Goal: Task Accomplishment & Management: Manage account settings

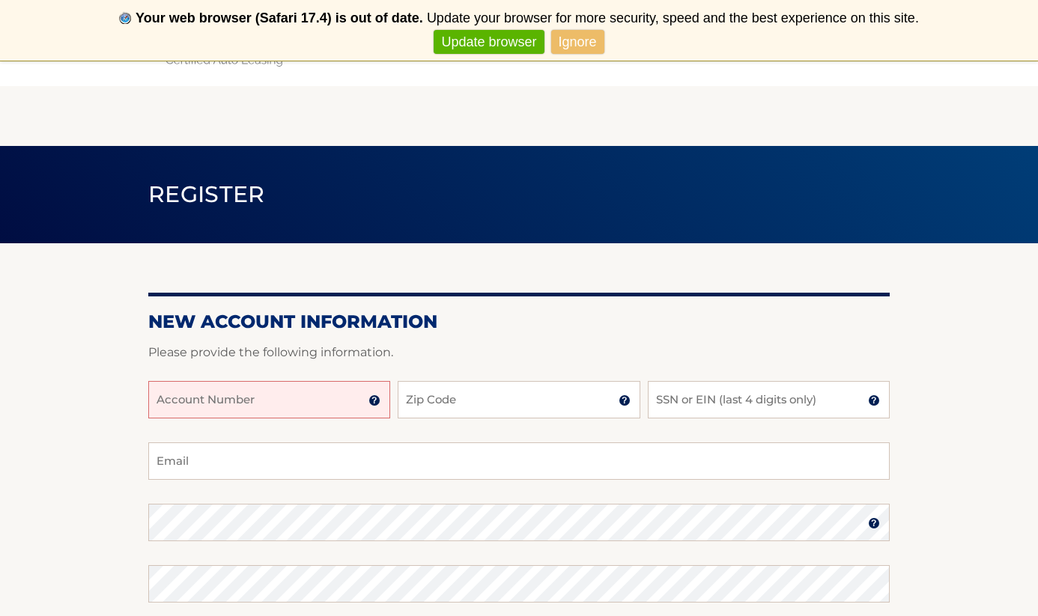
click at [577, 42] on link "Ignore" at bounding box center [577, 42] width 53 height 25
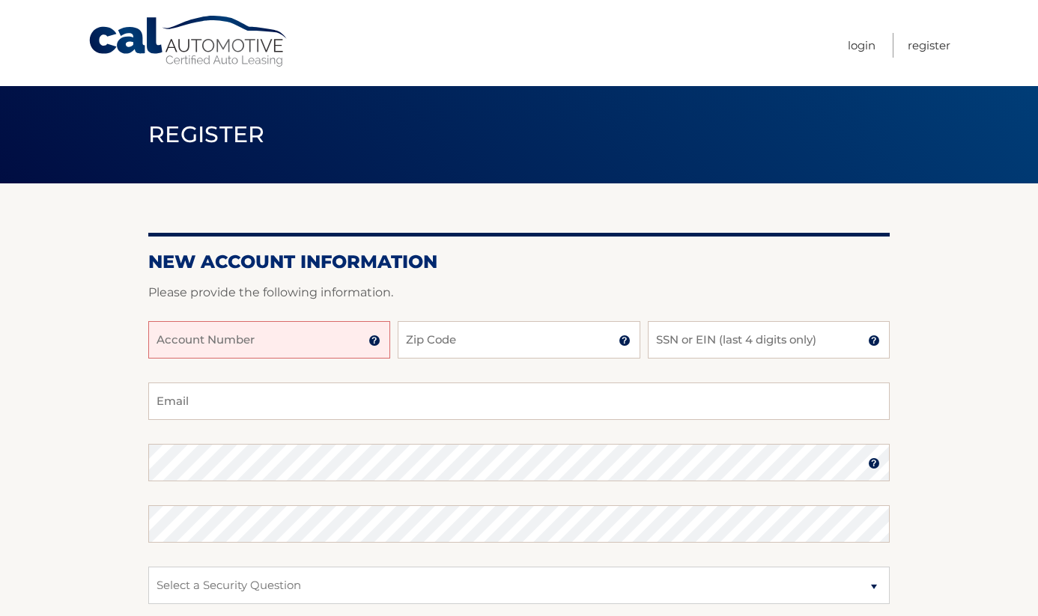
click at [263, 346] on input "Account Number" at bounding box center [269, 339] width 242 height 37
click at [237, 343] on input "444559718" at bounding box center [269, 339] width 242 height 37
type input "44455971800"
click at [377, 344] on img at bounding box center [374, 341] width 12 height 12
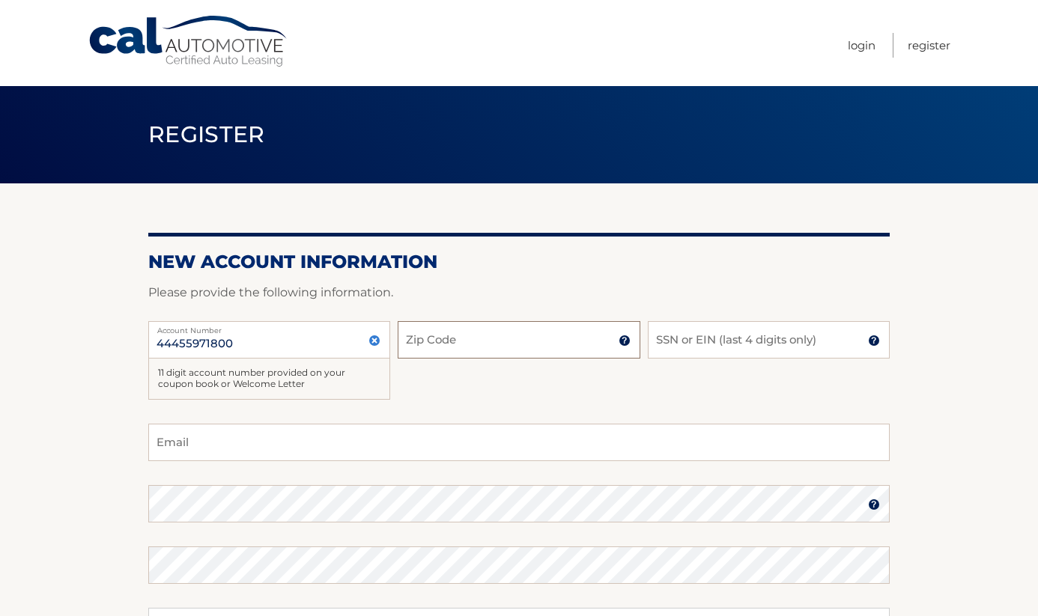
click at [495, 339] on input "Zip Code" at bounding box center [519, 339] width 242 height 37
type input "07748"
click at [705, 345] on input "SSN or EIN (last 4 digits only)" at bounding box center [769, 339] width 242 height 37
type input "0336"
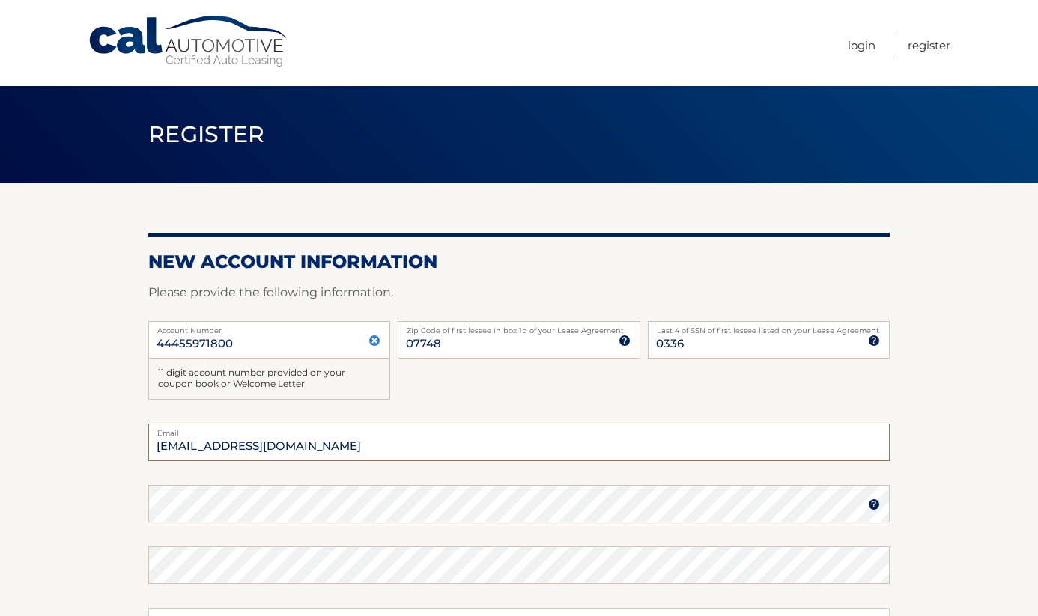
type input "melissawise331@gmail.com"
click at [990, 497] on section "New Account Information Please provide the following information. 44455971800 A…" at bounding box center [519, 496] width 1038 height 626
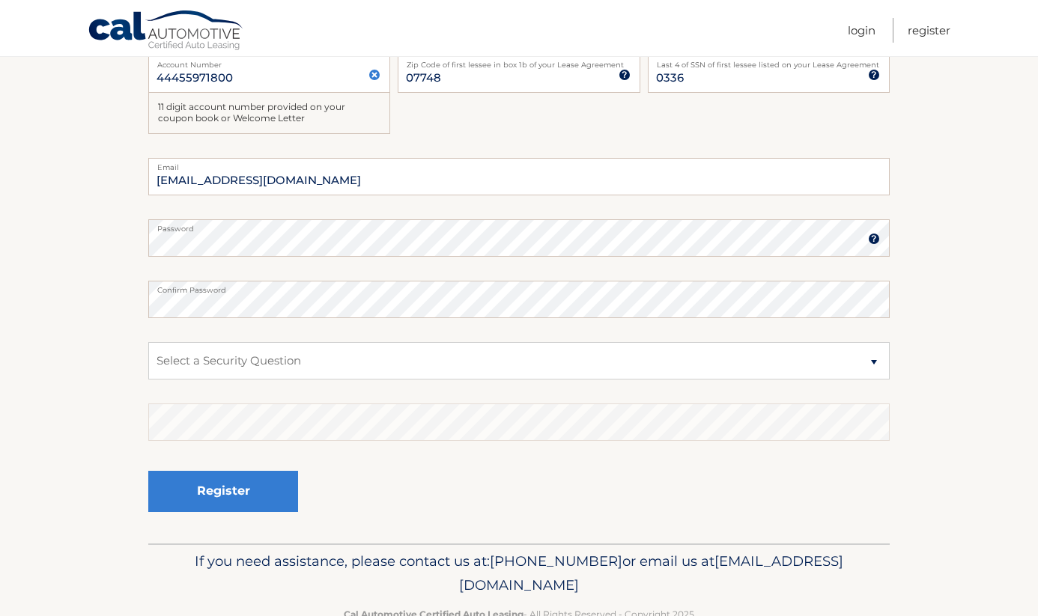
scroll to position [270, 0]
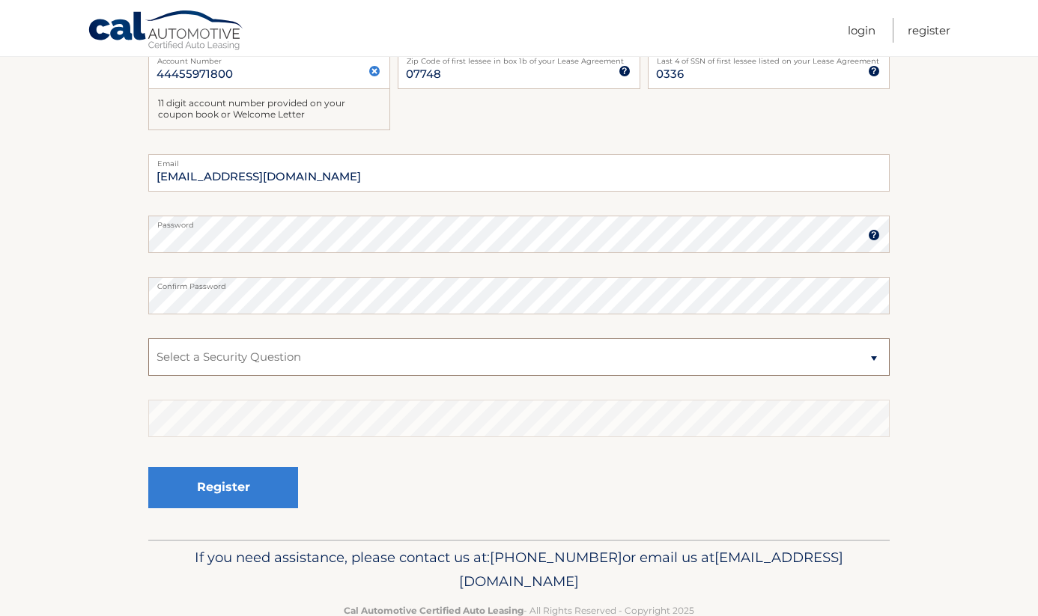
click at [460, 356] on select "Select a Security Question What was the name of your elementary school? What is…" at bounding box center [518, 357] width 741 height 37
select select "2"
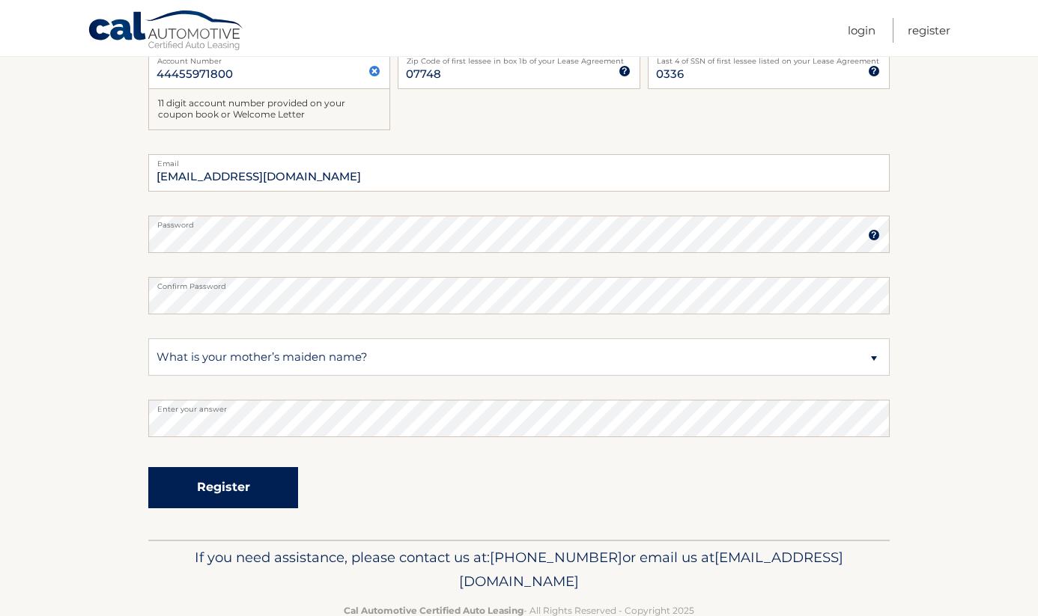
click at [246, 483] on button "Register" at bounding box center [223, 487] width 150 height 41
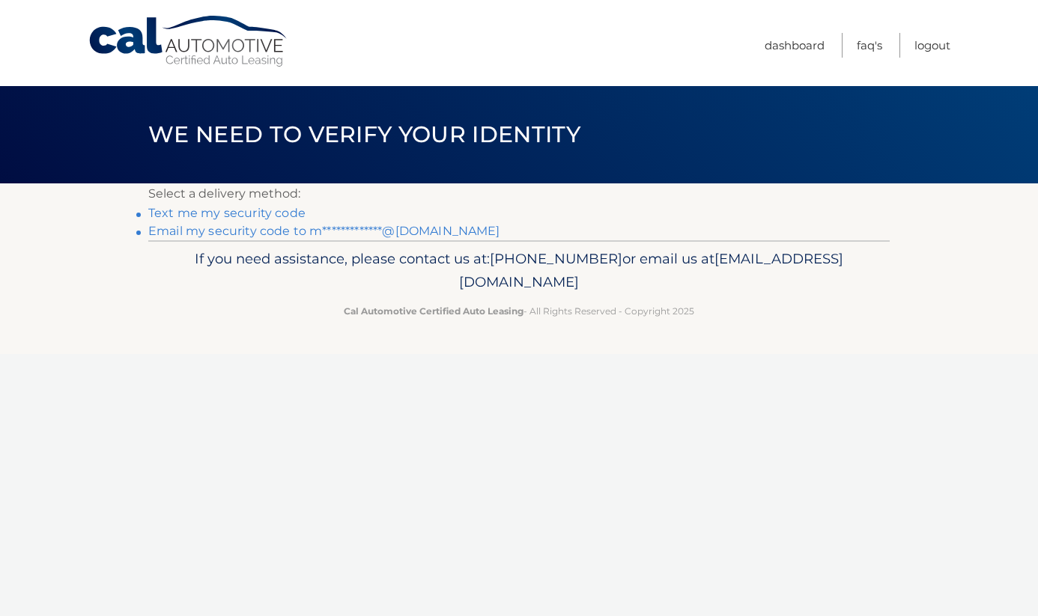
click at [286, 211] on link "Text me my security code" at bounding box center [226, 213] width 157 height 14
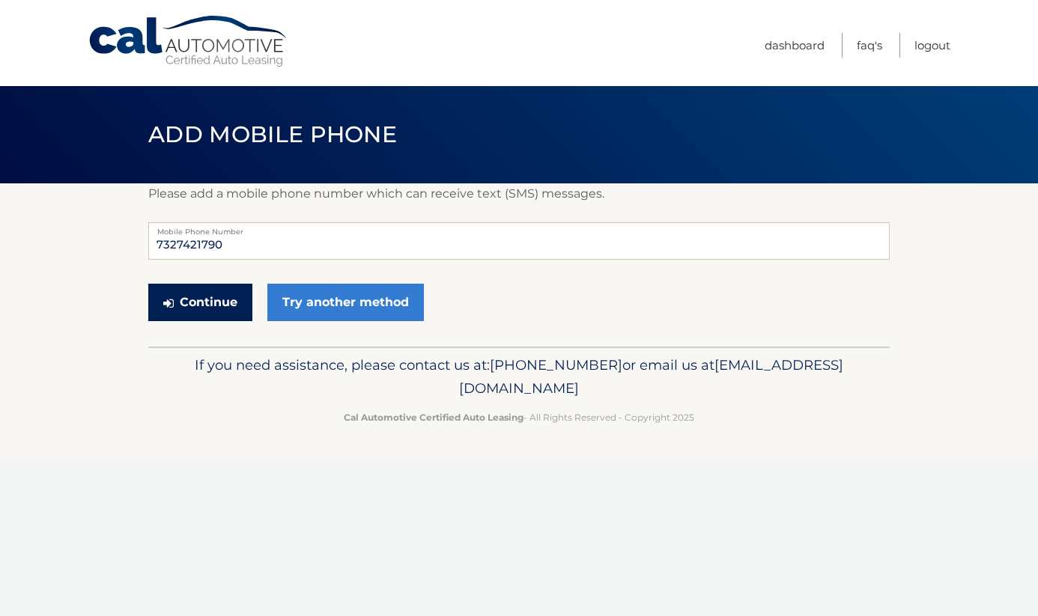
click at [204, 305] on button "Continue" at bounding box center [200, 302] width 104 height 37
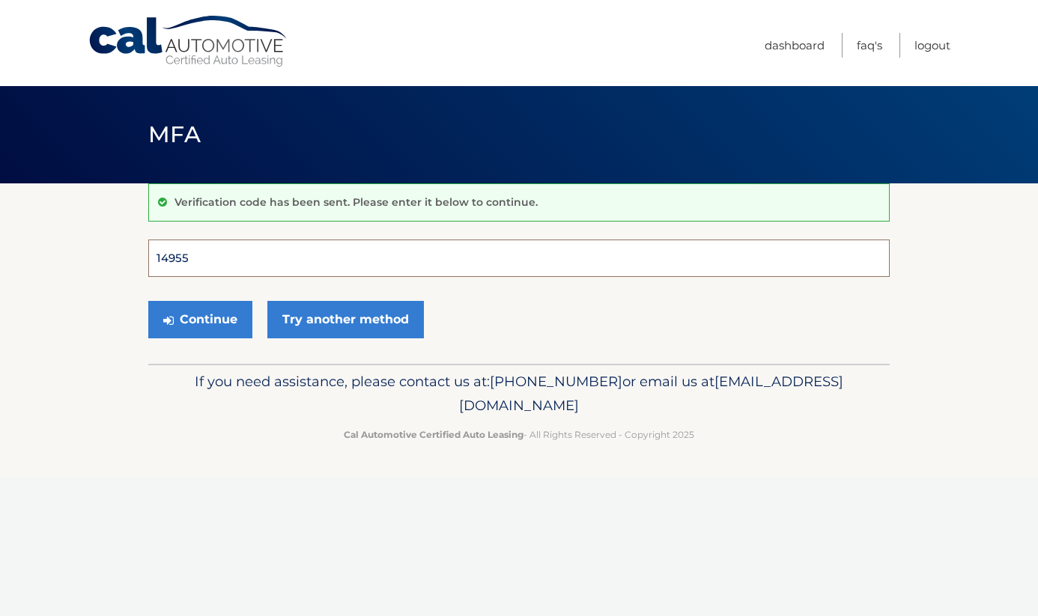
type input "149554"
click at [200, 319] on button "Continue" at bounding box center [200, 319] width 104 height 37
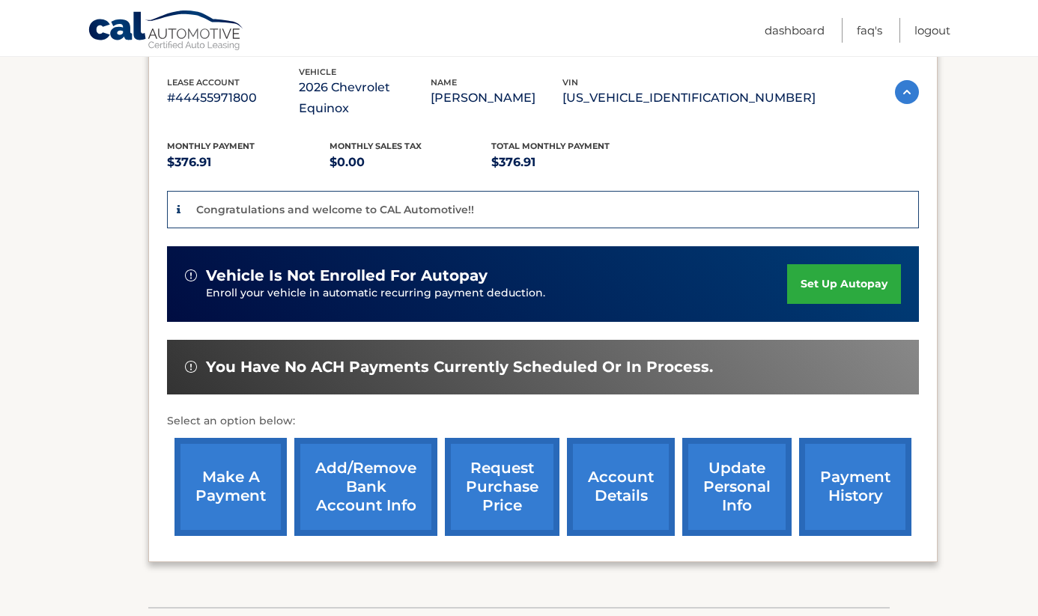
scroll to position [268, 0]
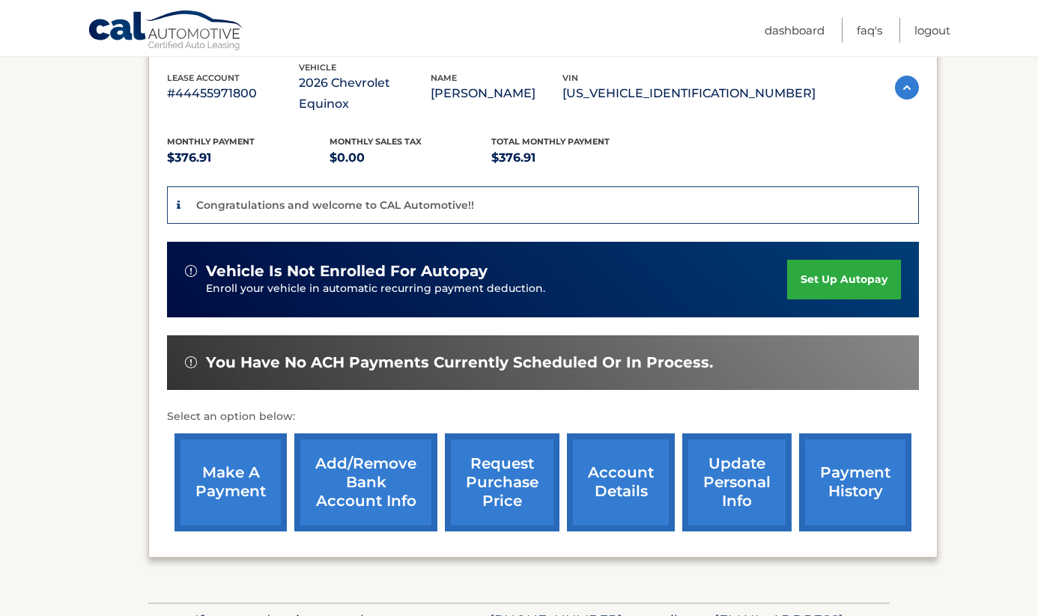
click at [835, 260] on link "set up autopay" at bounding box center [844, 280] width 114 height 40
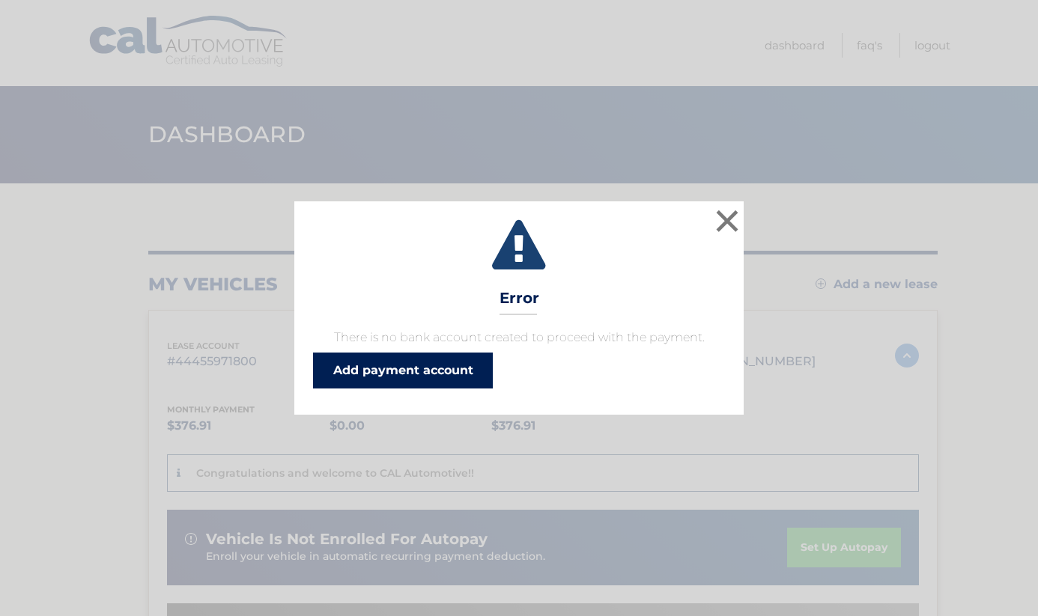
click at [421, 365] on link "Add payment account" at bounding box center [403, 371] width 180 height 36
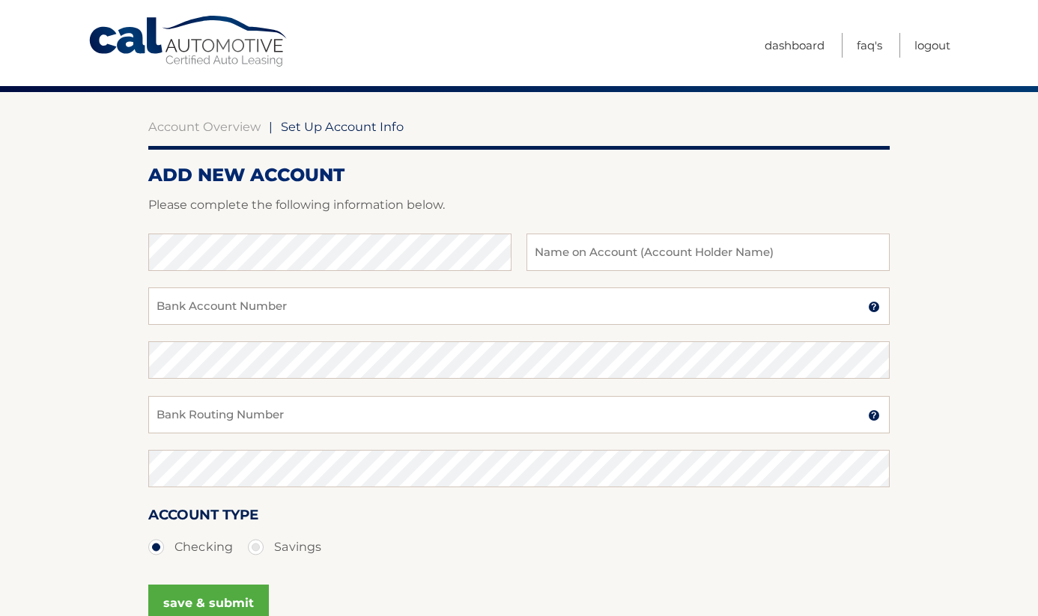
scroll to position [92, 0]
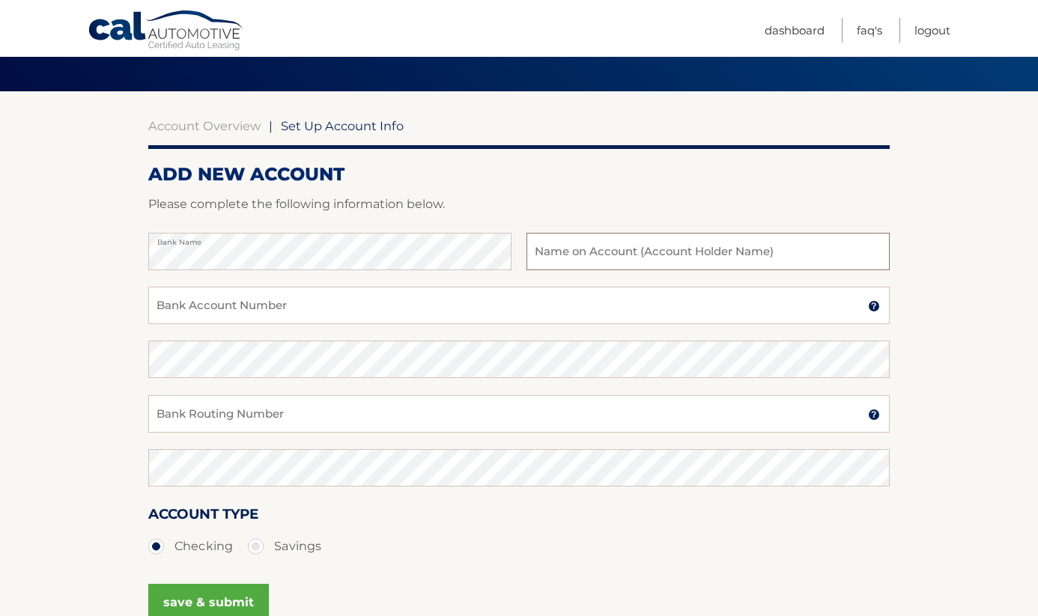
click at [630, 258] on input "text" at bounding box center [708, 251] width 363 height 37
type input "Melissa Titolo"
click at [479, 303] on input "Bank Account Number" at bounding box center [518, 305] width 741 height 37
type input "381060659628"
click at [461, 413] on input "Bank Routing Number" at bounding box center [518, 413] width 741 height 37
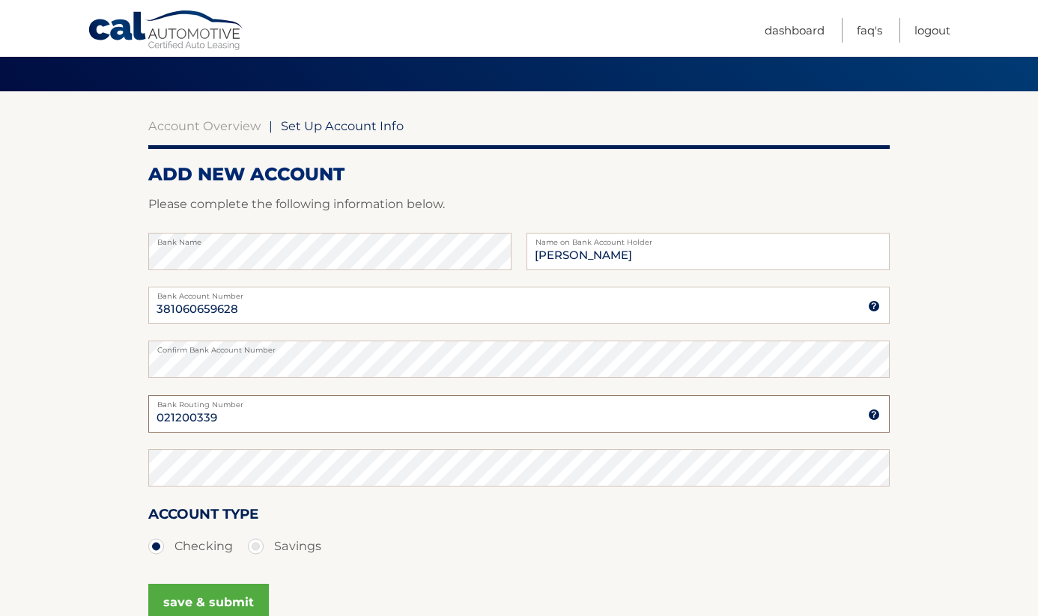
type input "021200339"
click at [257, 544] on label "Savings" at bounding box center [284, 547] width 73 height 30
click at [257, 544] on input "Savings" at bounding box center [261, 544] width 15 height 24
radio input "true"
click at [216, 591] on button "save & submit" at bounding box center [208, 602] width 121 height 37
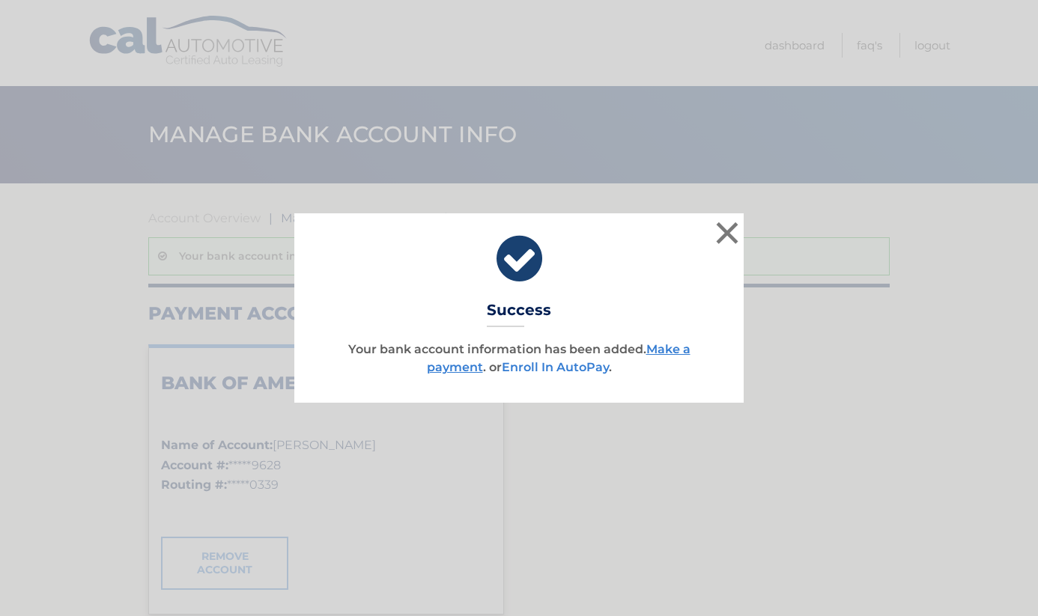
click at [546, 365] on link "Enroll In AutoPay" at bounding box center [555, 367] width 107 height 14
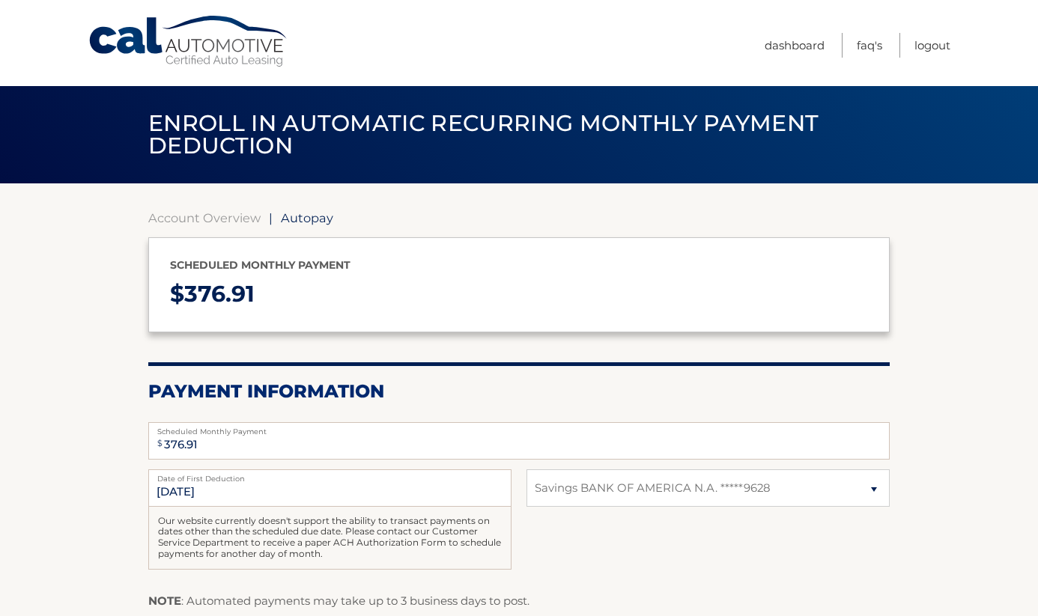
select select "YWFmM2IwOGUtNTM5Zi00ZGY3LWJlN2UtMDIxYjEwODMyMmVl"
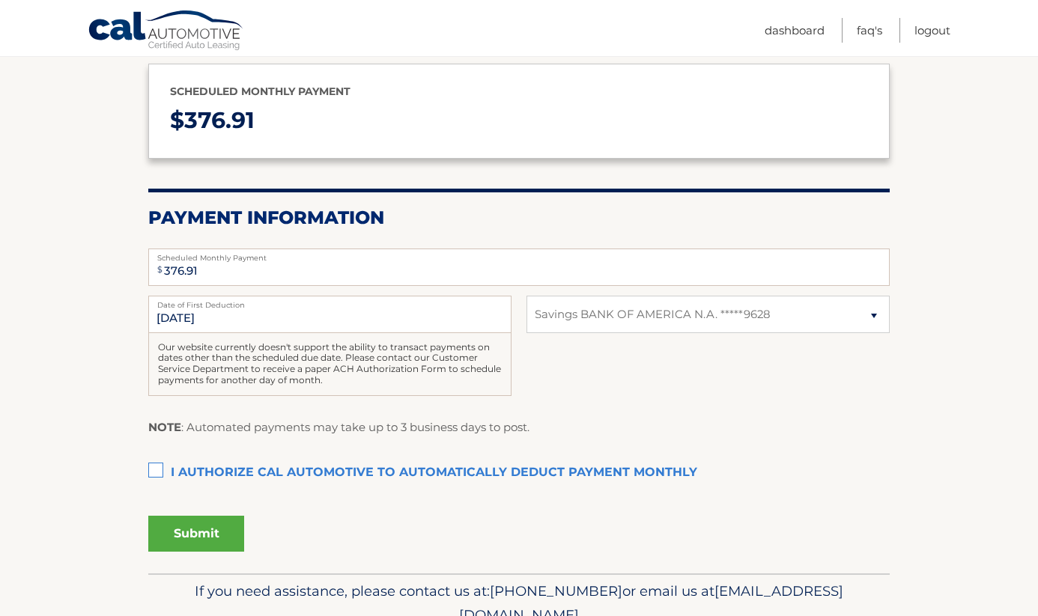
scroll to position [175, 0]
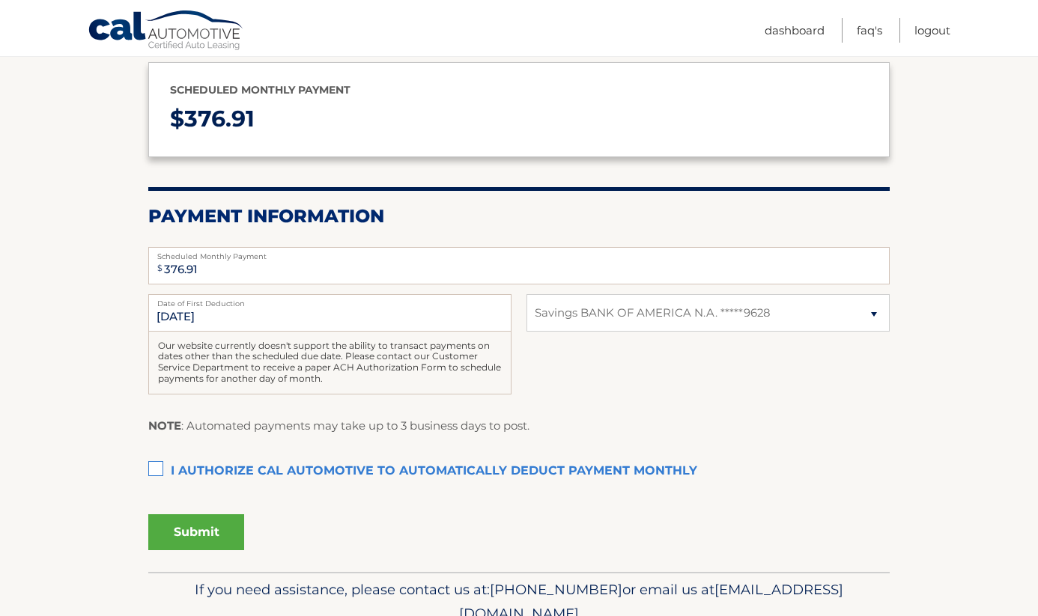
click at [153, 460] on label "I authorize cal automotive to automatically deduct payment monthly This checkbo…" at bounding box center [518, 472] width 741 height 30
click at [0, 0] on input "I authorize cal automotive to automatically deduct payment monthly This checkbo…" at bounding box center [0, 0] width 0 height 0
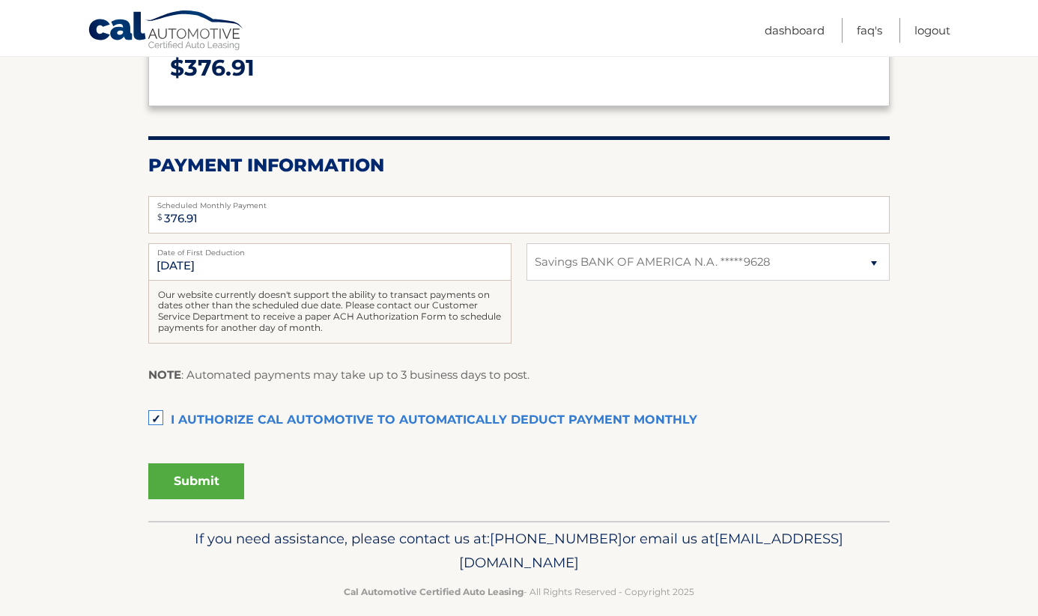
scroll to position [227, 0]
click at [183, 465] on button "Submit" at bounding box center [196, 481] width 96 height 36
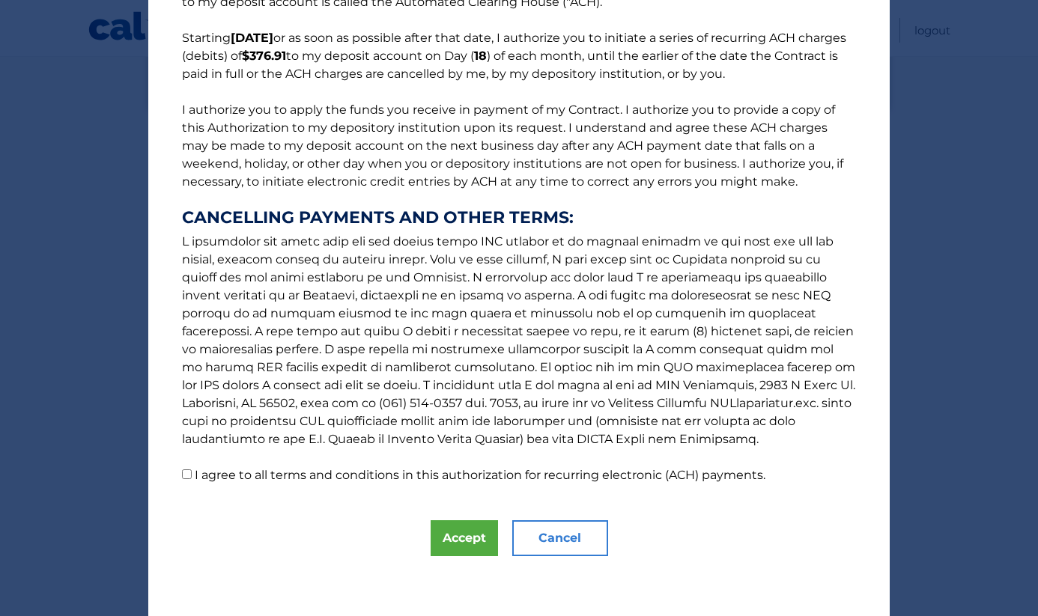
scroll to position [109, 0]
click at [455, 526] on button "Accept" at bounding box center [464, 539] width 67 height 36
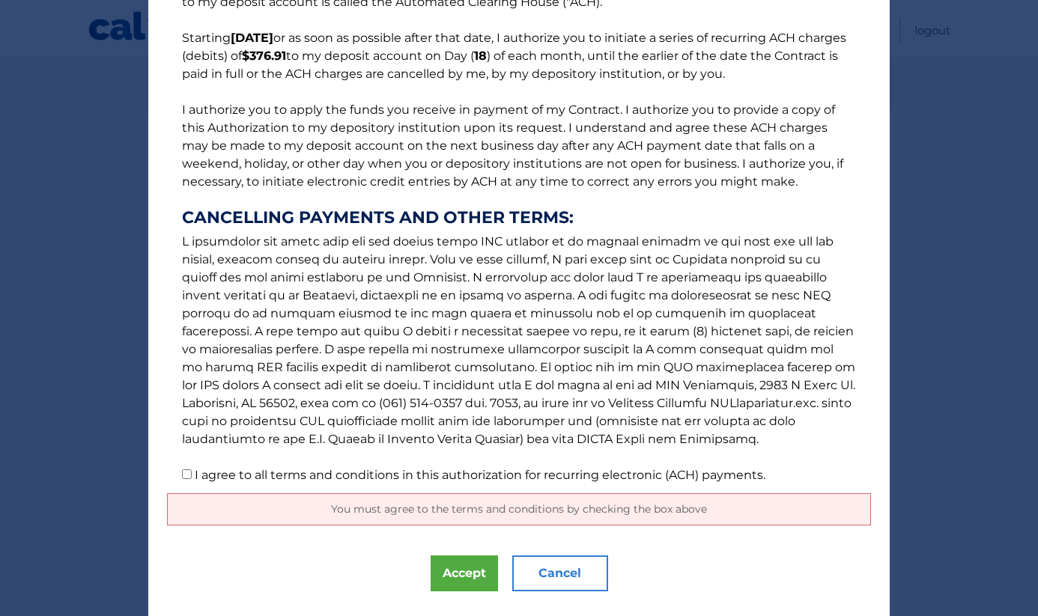
click at [190, 477] on input "I agree to all terms and conditions in this authorization for recurring electro…" at bounding box center [187, 475] width 10 height 10
checkbox input "true"
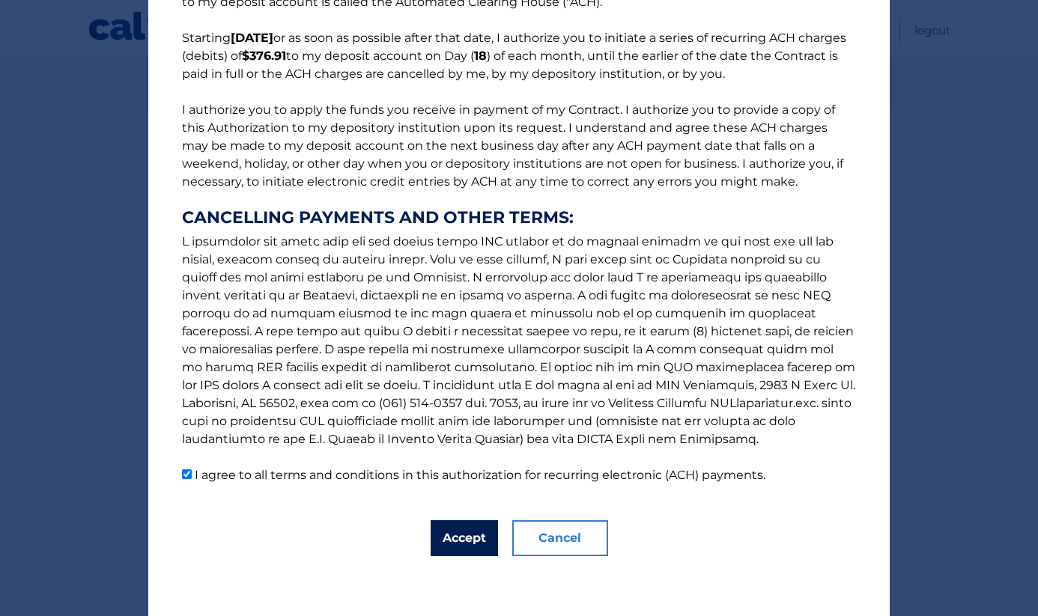
click at [440, 538] on button "Accept" at bounding box center [464, 539] width 67 height 36
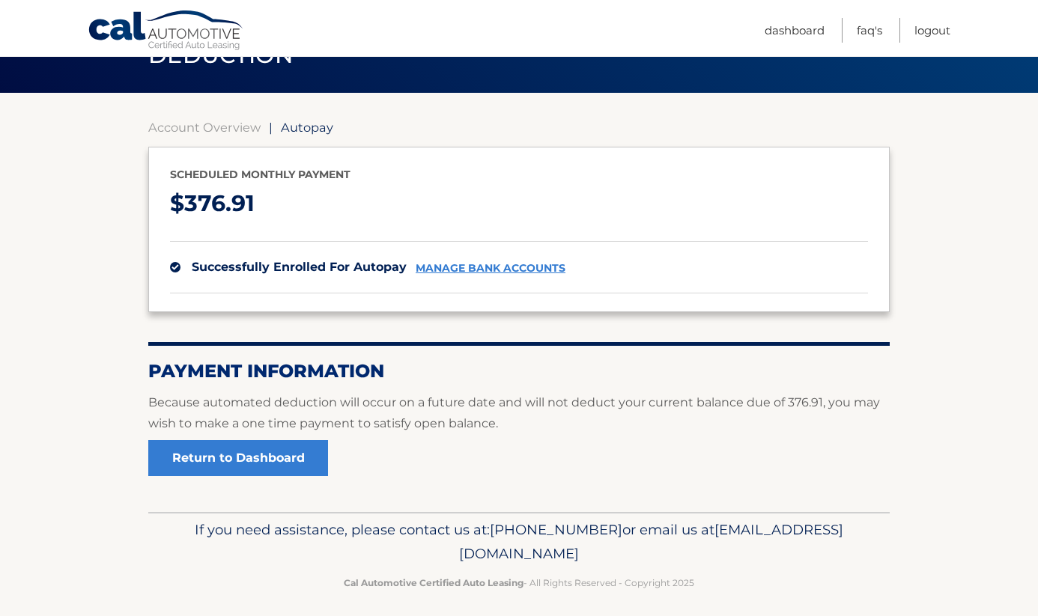
scroll to position [96, 0]
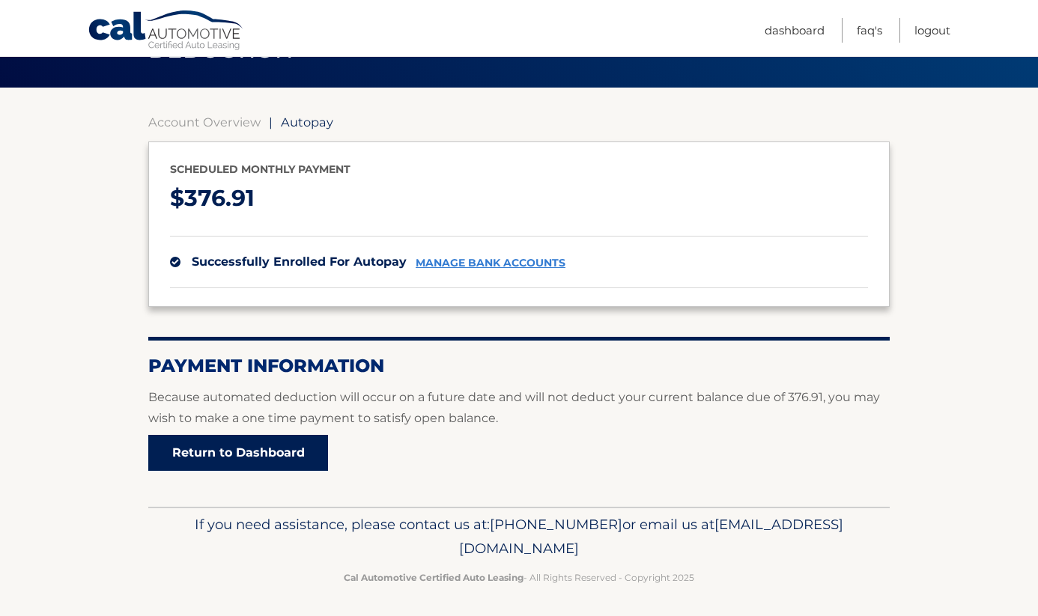
click at [180, 439] on link "Return to Dashboard" at bounding box center [238, 453] width 180 height 36
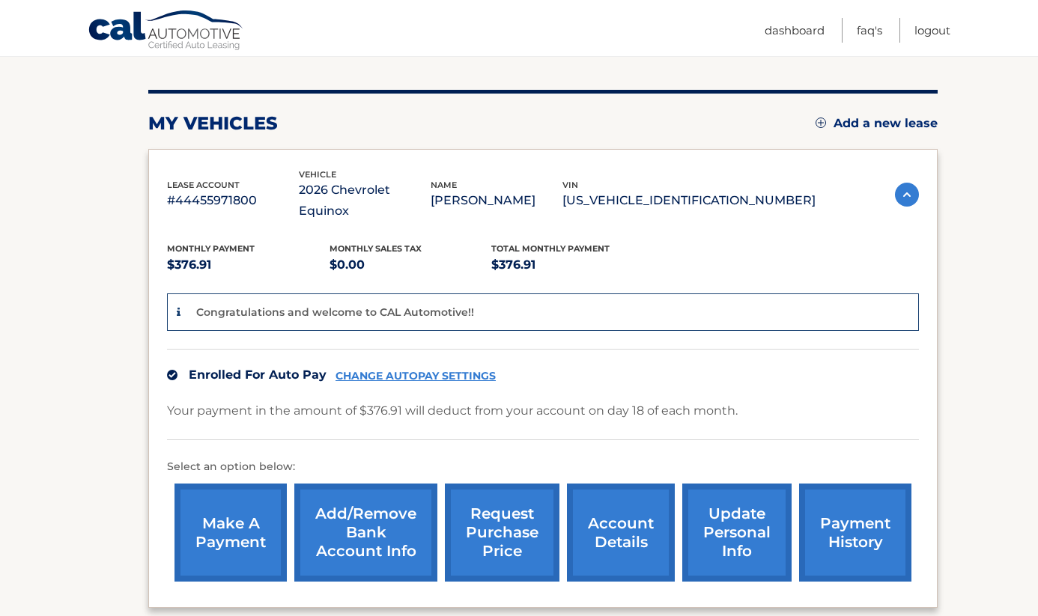
scroll to position [161, 0]
